Goal: Task Accomplishment & Management: Manage account settings

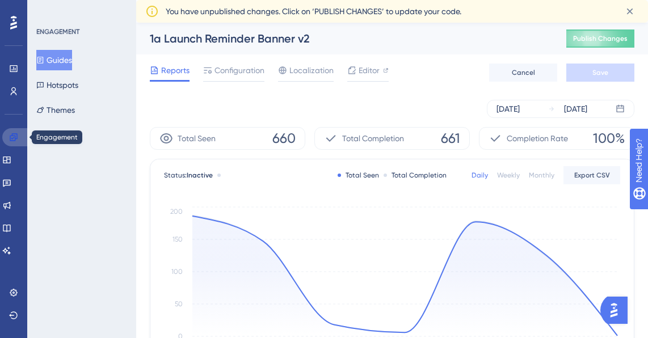
click at [20, 138] on link at bounding box center [15, 137] width 27 height 18
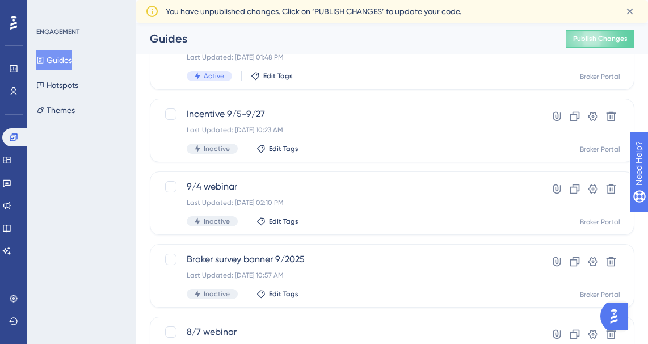
scroll to position [329, 0]
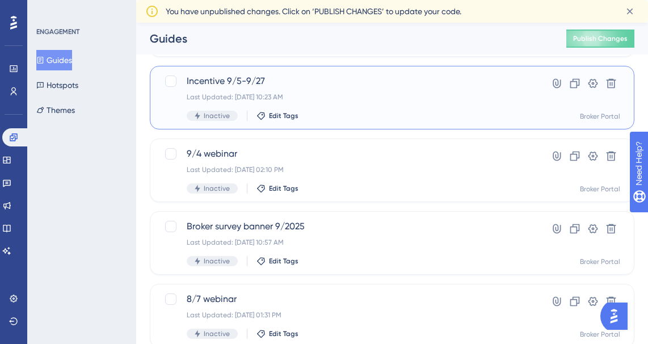
click at [169, 111] on div "Incentive 9/5-9/27 Last Updated: [DATE] 10:23 AM Inactive Edit Tags" at bounding box center [335, 97] width 343 height 47
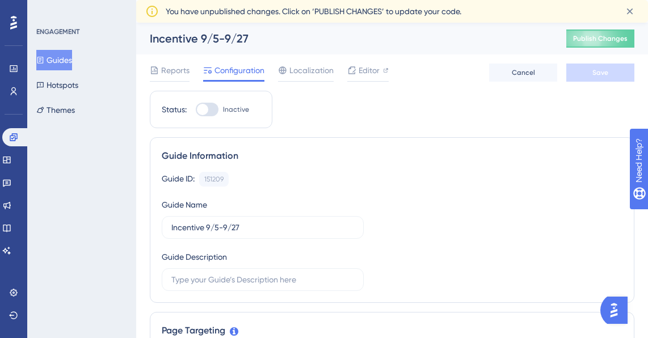
click at [201, 111] on div at bounding box center [202, 109] width 11 height 11
click at [196, 110] on input "Inactive" at bounding box center [195, 110] width 1 height 1
checkbox input "true"
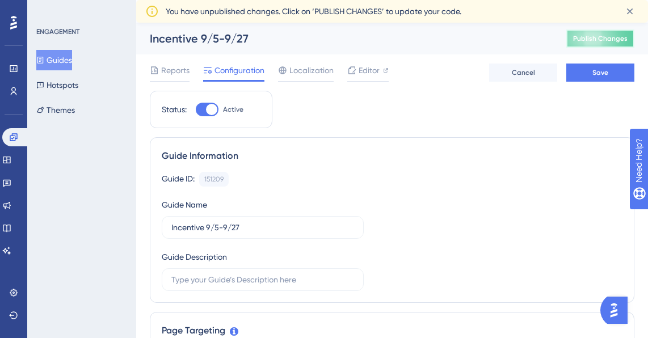
click at [623, 37] on span "Publish Changes" at bounding box center [601, 38] width 55 height 9
